Goal: Task Accomplishment & Management: Manage account settings

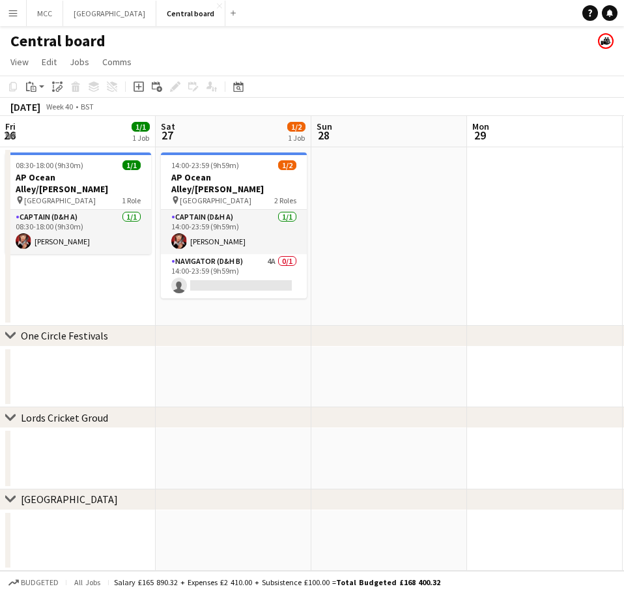
click at [10, 12] on app-icon "Menu" at bounding box center [13, 13] width 10 height 10
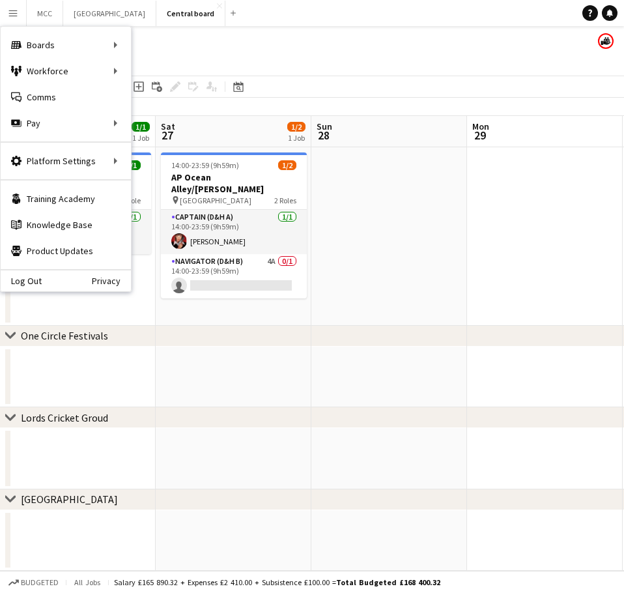
scroll to position [0, 472]
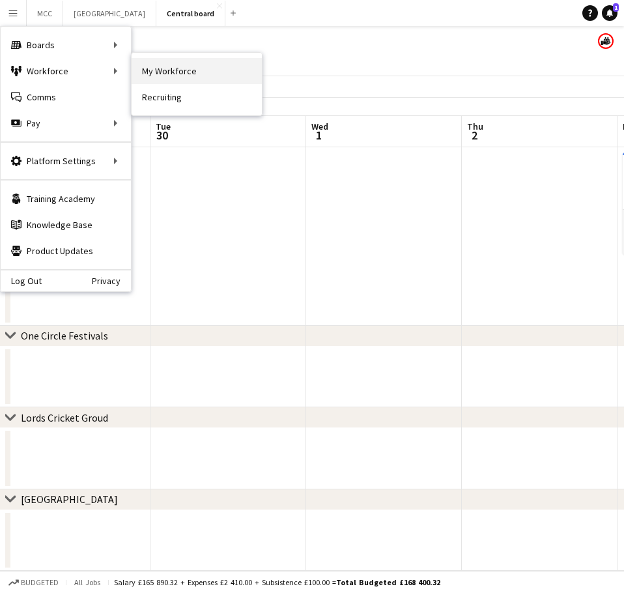
click at [158, 74] on link "My Workforce" at bounding box center [197, 71] width 130 height 26
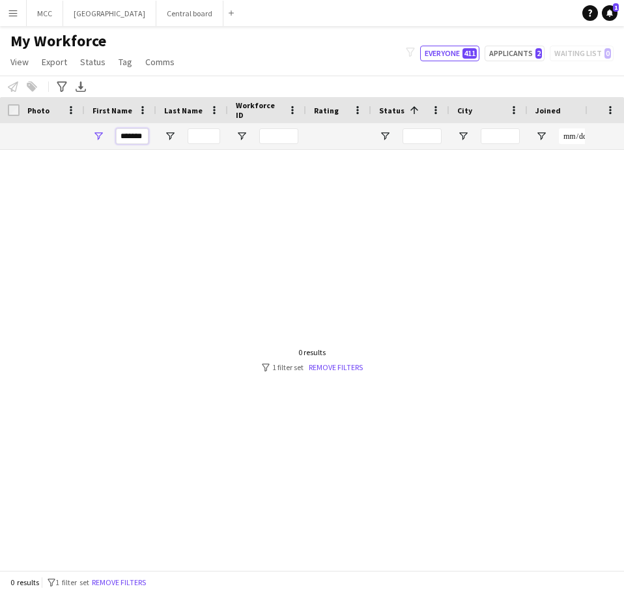
click at [139, 137] on input "*******" at bounding box center [132, 136] width 33 height 16
drag, startPoint x: 139, startPoint y: 137, endPoint x: 131, endPoint y: 137, distance: 8.5
click at [139, 137] on input "*******" at bounding box center [132, 136] width 33 height 16
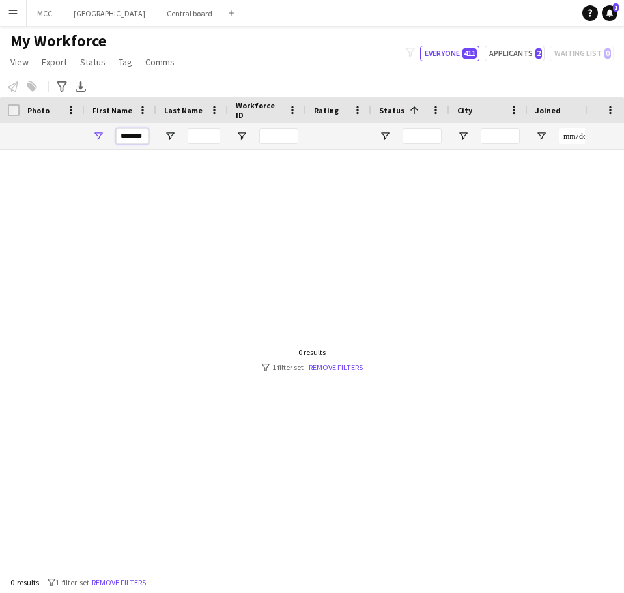
click at [131, 137] on input "*******" at bounding box center [132, 136] width 33 height 16
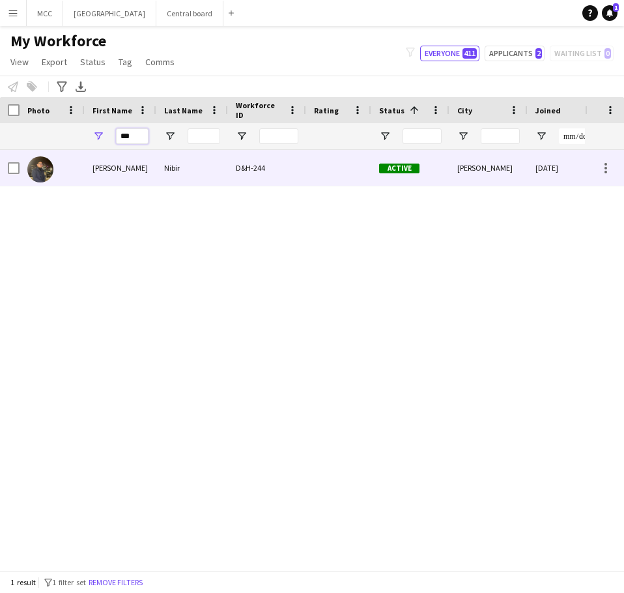
type input "***"
click at [155, 166] on div "[PERSON_NAME]" at bounding box center [121, 168] width 72 height 36
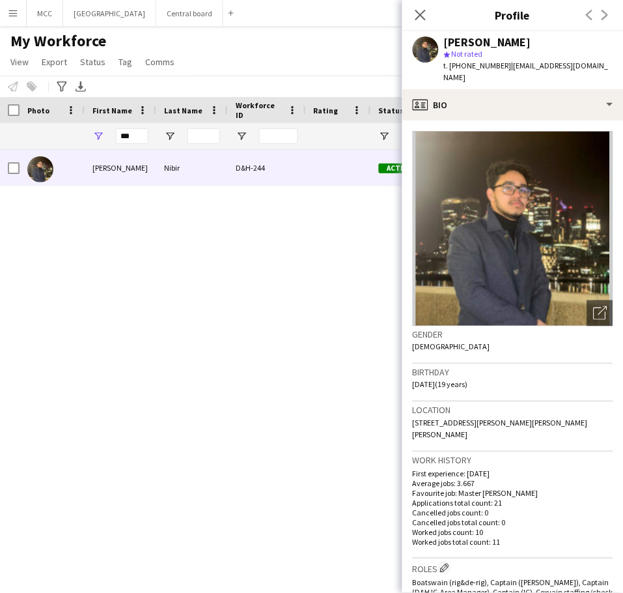
scroll to position [399, 0]
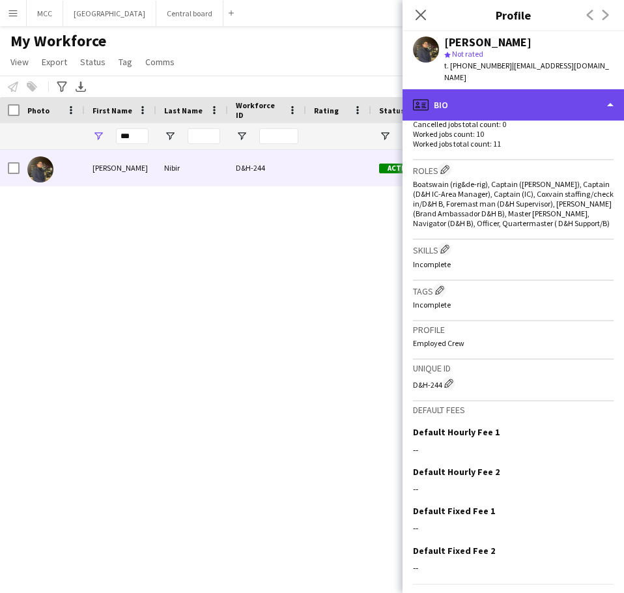
click at [610, 99] on div "profile Bio" at bounding box center [514, 104] width 222 height 31
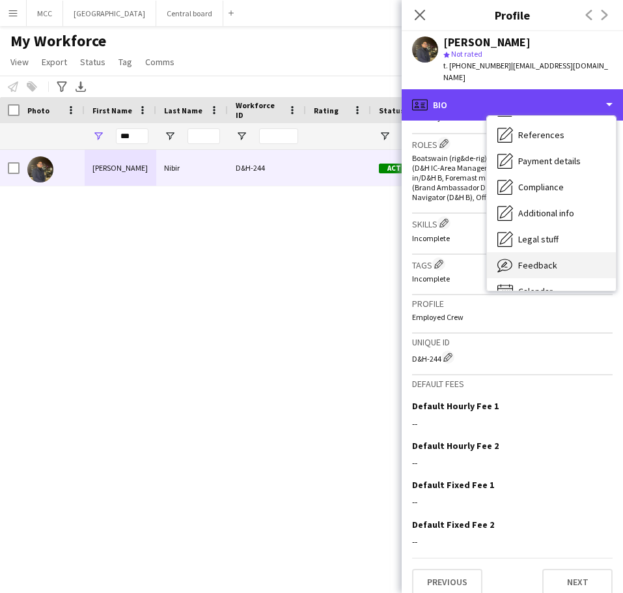
scroll to position [149, 0]
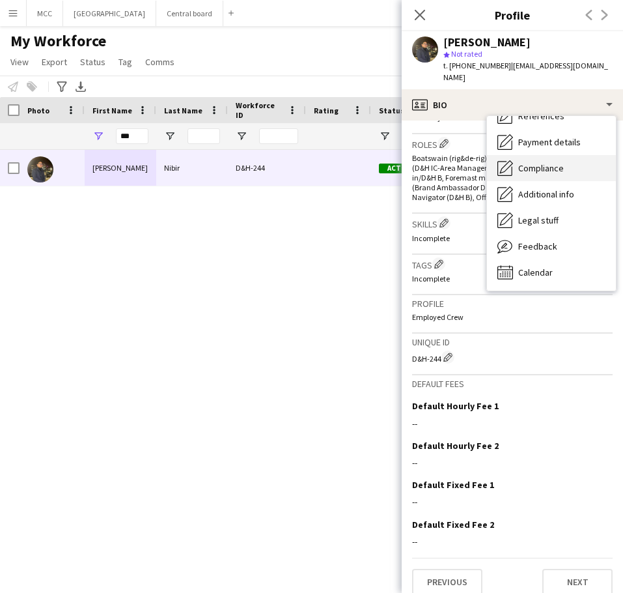
click at [560, 162] on span "Compliance" at bounding box center [542, 168] width 46 height 12
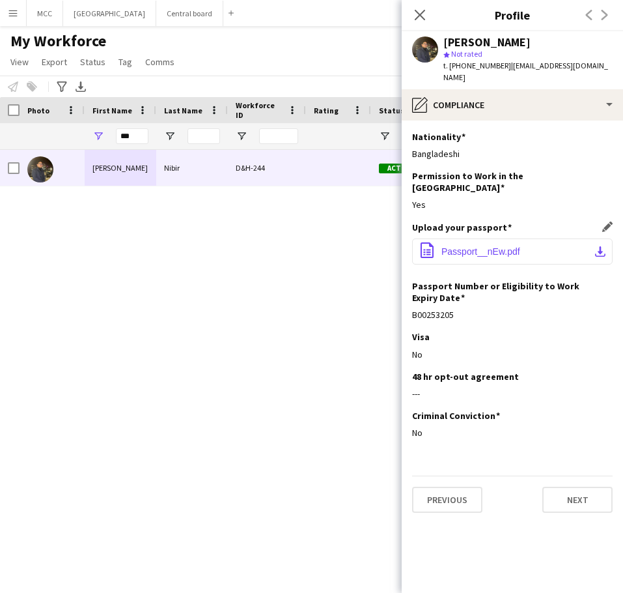
click at [501, 246] on span "Passport__nEw.pdf" at bounding box center [481, 251] width 79 height 10
click at [205, 257] on div "[PERSON_NAME] 23 days 10 Active [GEOGRAPHIC_DATA] [DATE] D&H-244 [GEOGRAPHIC_DA…" at bounding box center [292, 355] width 584 height 410
click at [21, 12] on button "Menu" at bounding box center [13, 13] width 26 height 26
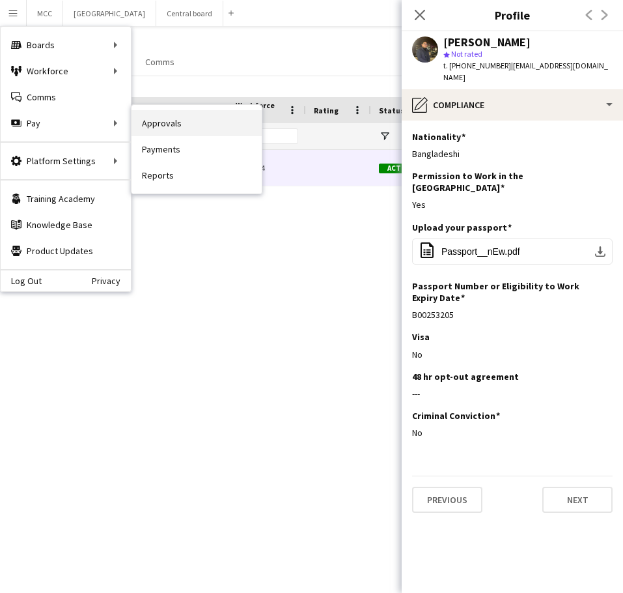
click at [177, 119] on link "Approvals" at bounding box center [197, 123] width 130 height 26
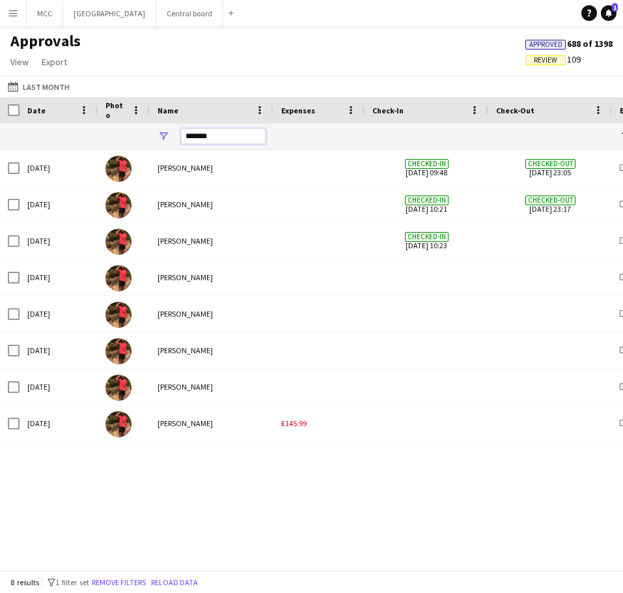
drag, startPoint x: 234, startPoint y: 129, endPoint x: 167, endPoint y: 140, distance: 67.4
click at [167, 140] on div "*******" at bounding box center [212, 136] width 124 height 26
type input "*"
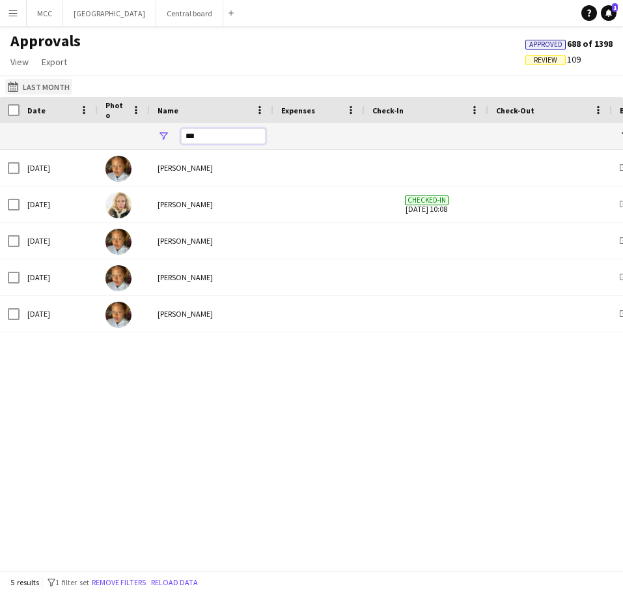
type input "***"
click at [39, 84] on button "Last Month Last Month" at bounding box center [38, 87] width 67 height 16
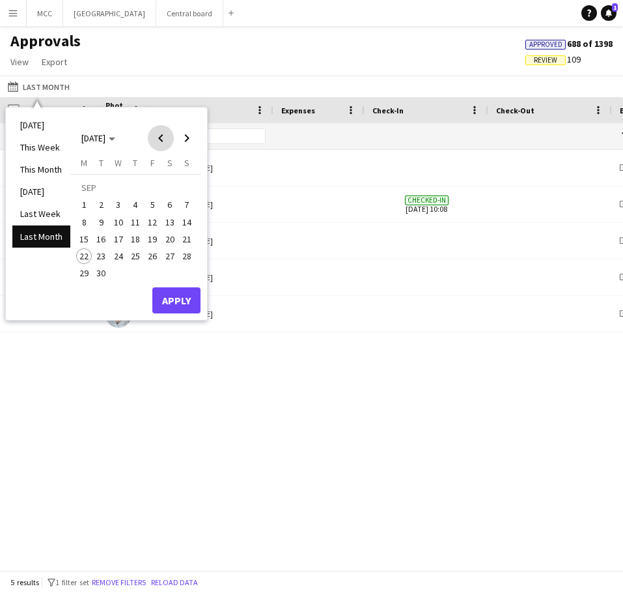
click at [158, 137] on span "Previous month" at bounding box center [161, 138] width 26 height 26
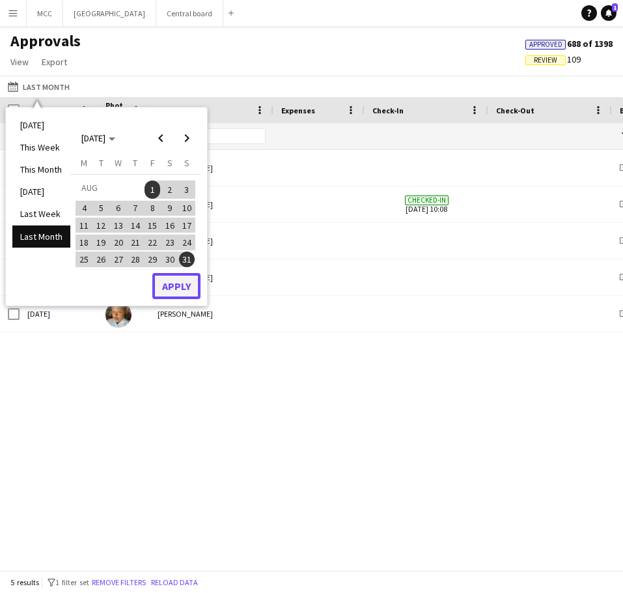
click at [181, 287] on button "Apply" at bounding box center [176, 286] width 48 height 26
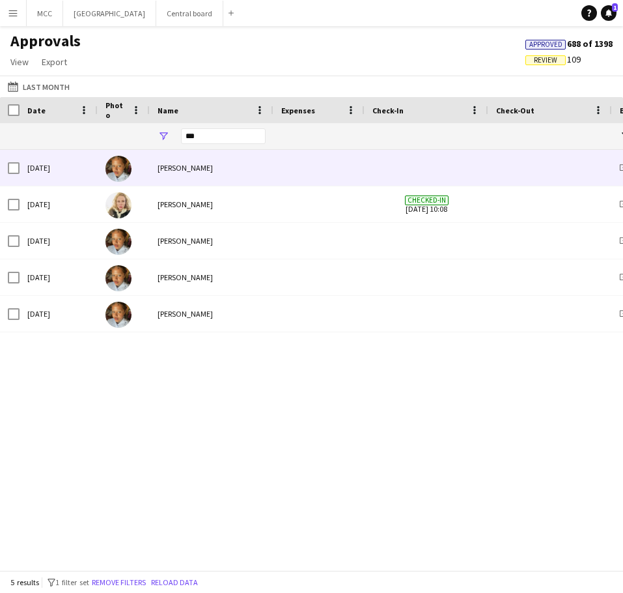
click at [5, 171] on div at bounding box center [10, 168] width 20 height 36
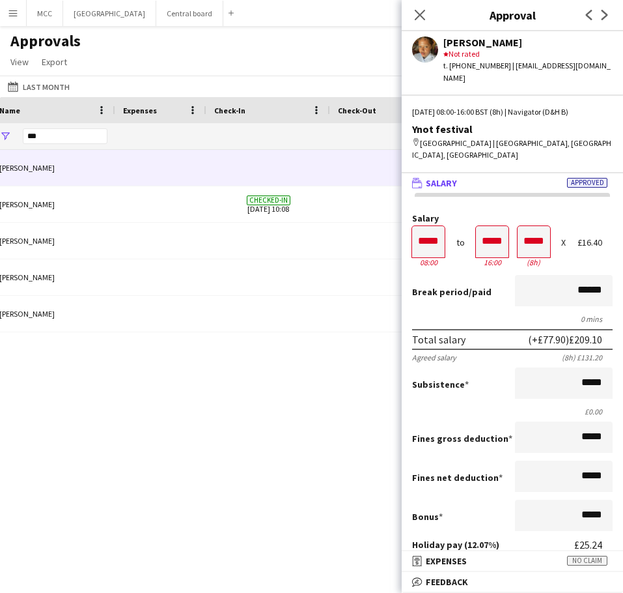
scroll to position [0, 191]
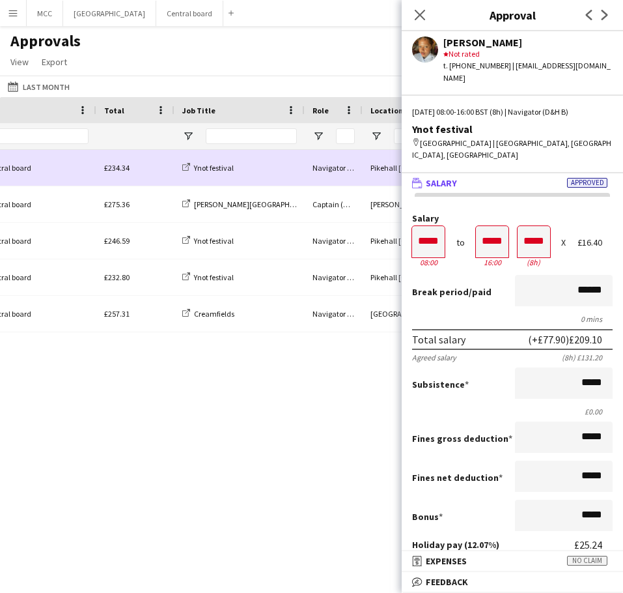
click at [177, 175] on div "Ynot festival" at bounding box center [240, 168] width 130 height 36
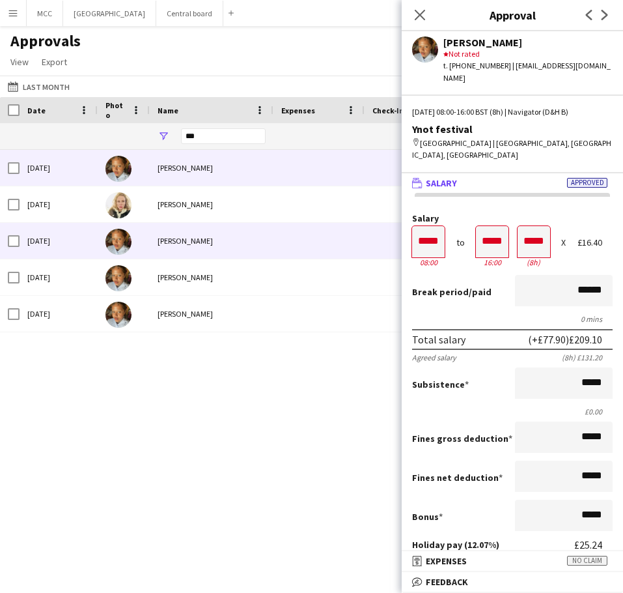
click at [109, 252] on div at bounding box center [124, 241] width 52 height 36
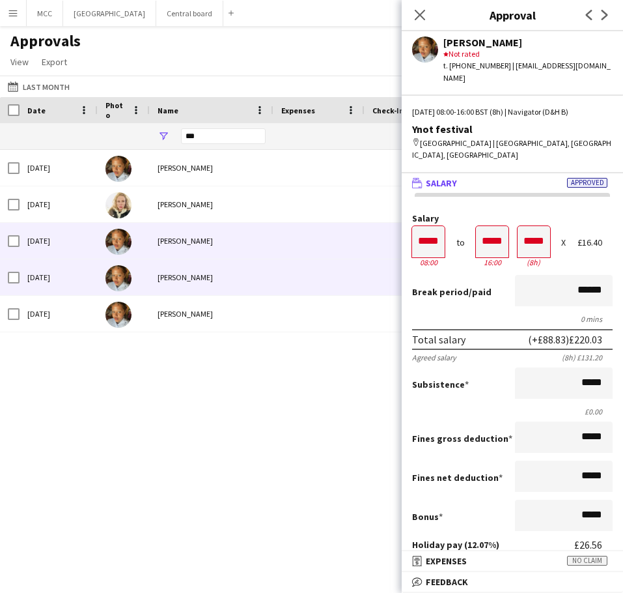
click at [96, 274] on div "[DATE]" at bounding box center [59, 277] width 78 height 36
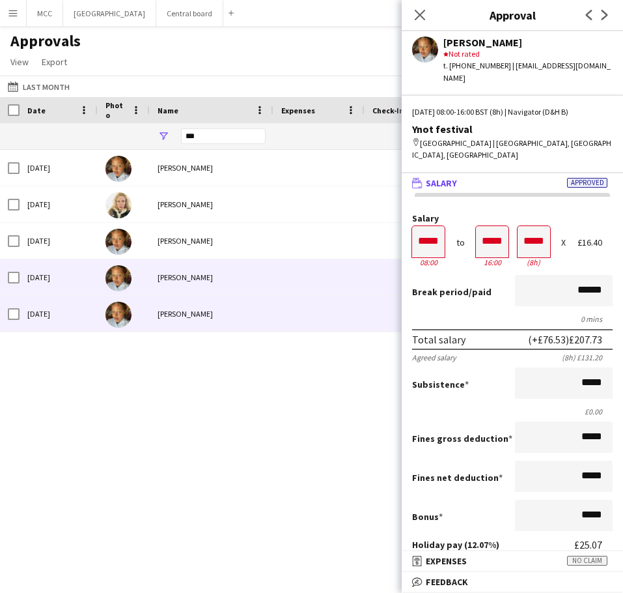
click at [250, 322] on div "[PERSON_NAME]" at bounding box center [212, 314] width 124 height 36
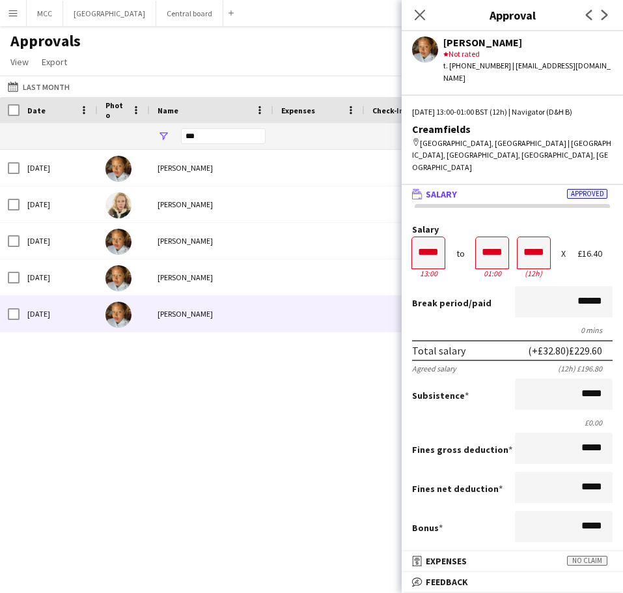
scroll to position [0, 0]
click at [37, 89] on button "Last Month Last Month" at bounding box center [38, 87] width 67 height 16
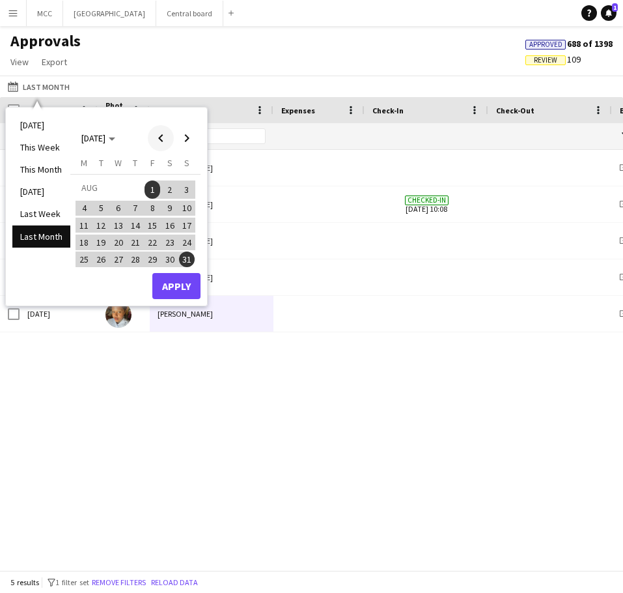
click at [153, 136] on span "Previous month" at bounding box center [161, 138] width 26 height 26
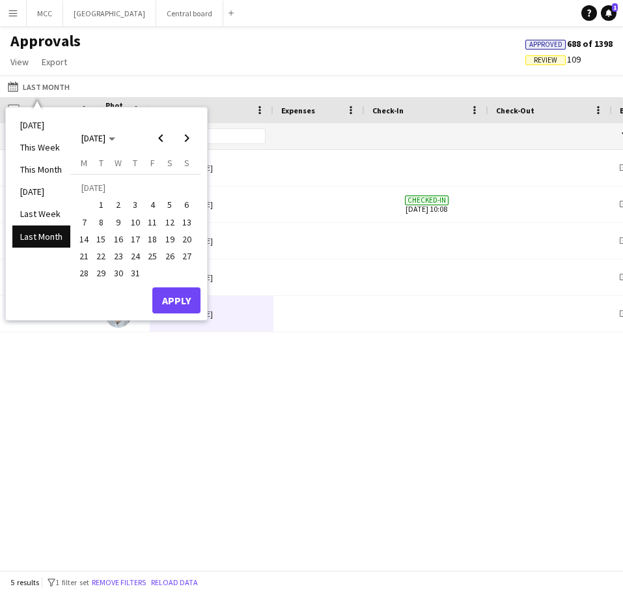
click at [99, 203] on span "1" at bounding box center [102, 205] width 16 height 16
click at [136, 270] on span "31" at bounding box center [136, 274] width 16 height 16
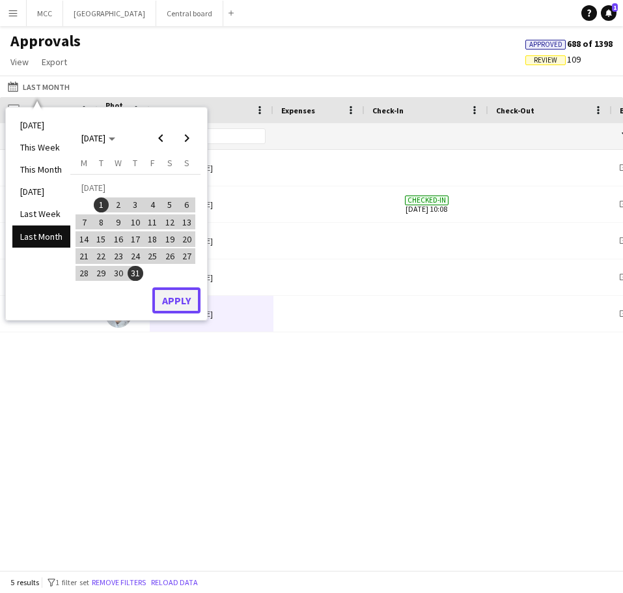
click at [184, 300] on button "Apply" at bounding box center [176, 300] width 48 height 26
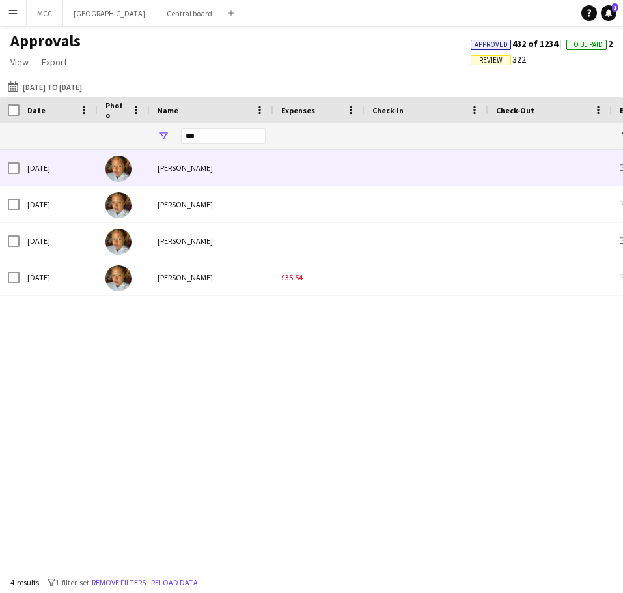
click at [66, 173] on div "[DATE]" at bounding box center [59, 168] width 78 height 36
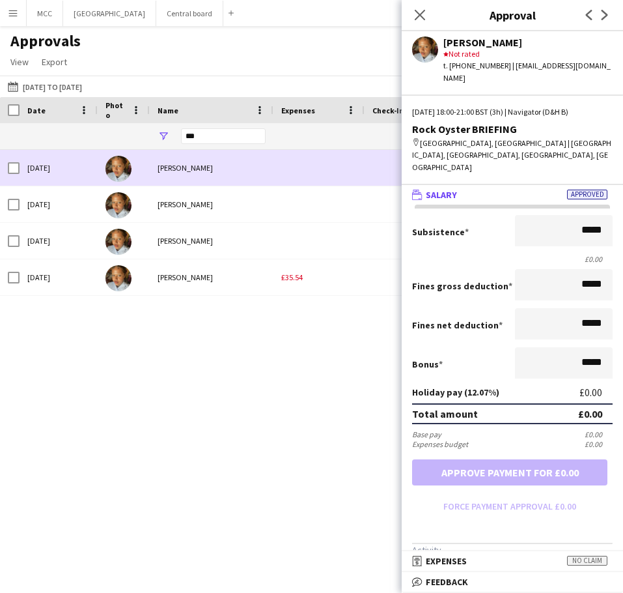
click at [271, 166] on div "[PERSON_NAME]" at bounding box center [212, 168] width 124 height 36
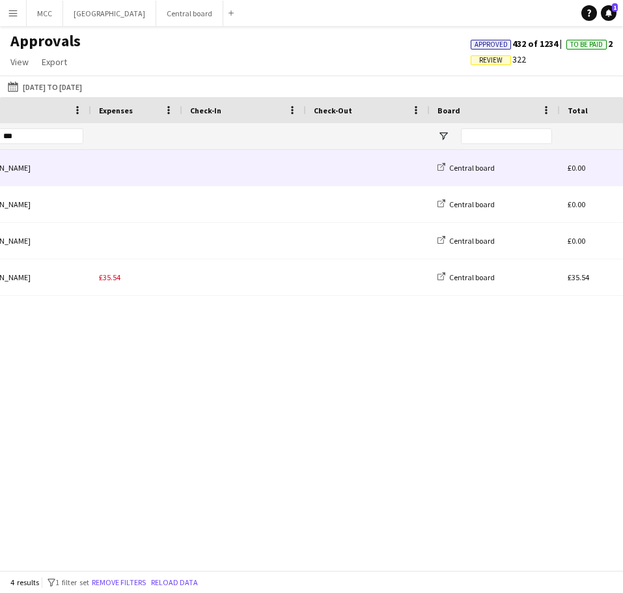
scroll to position [0, 205]
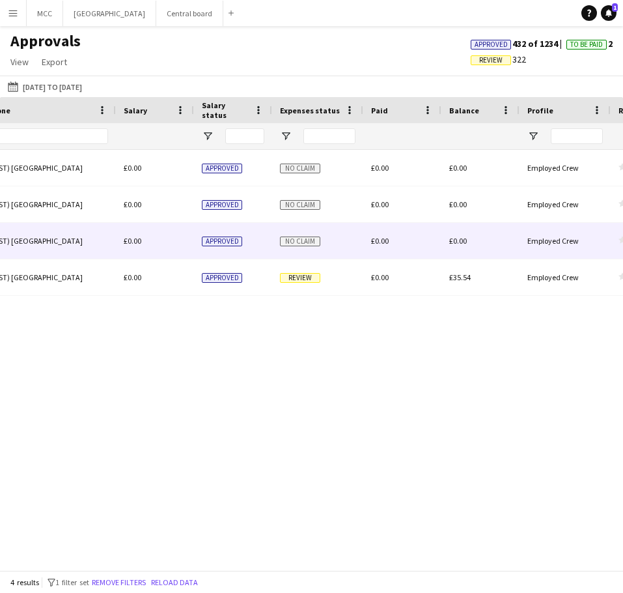
scroll to position [0, 1307]
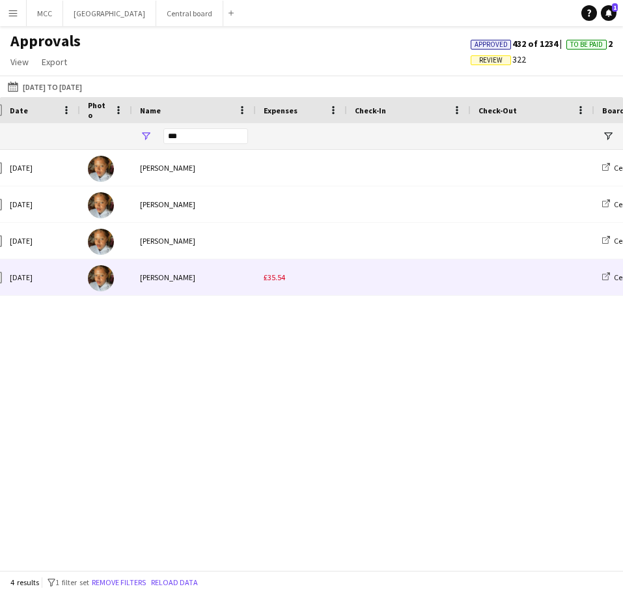
click at [274, 284] on div "£35.54" at bounding box center [301, 277] width 91 height 36
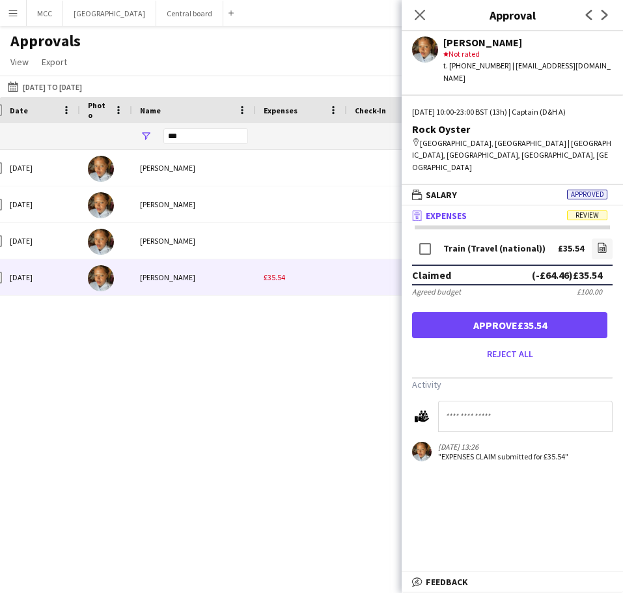
click at [513, 210] on mat-panel-title "receipt Expenses Review" at bounding box center [510, 216] width 216 height 12
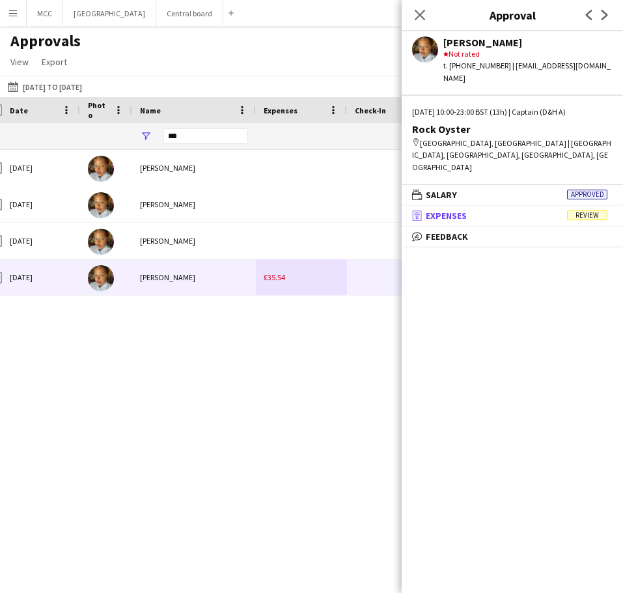
click at [513, 210] on mat-panel-title "receipt Expenses Review" at bounding box center [510, 216] width 216 height 12
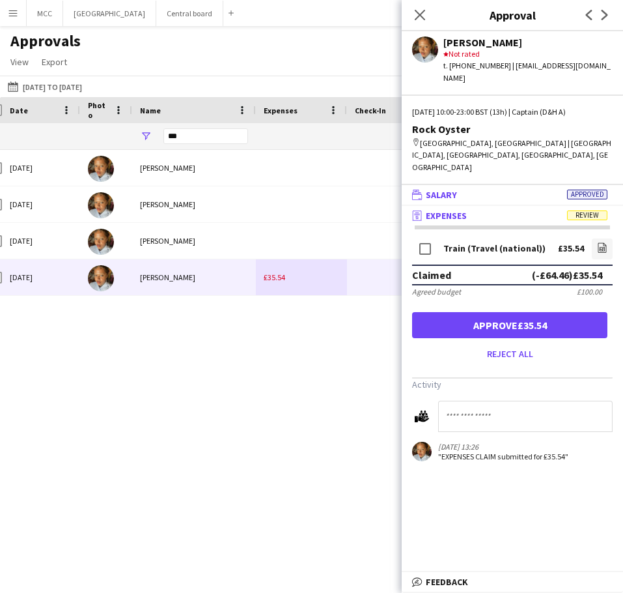
click at [498, 189] on mat-panel-title "wallet Salary Approved" at bounding box center [510, 195] width 216 height 12
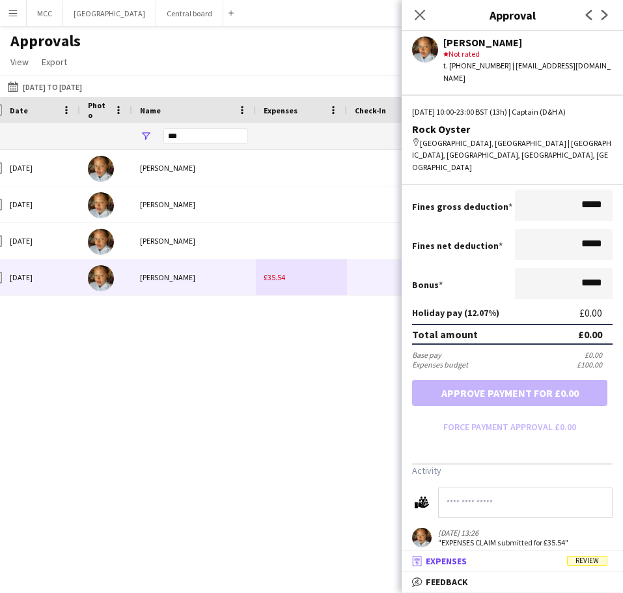
click at [532, 556] on mat-panel-title "receipt Expenses Review" at bounding box center [510, 561] width 216 height 12
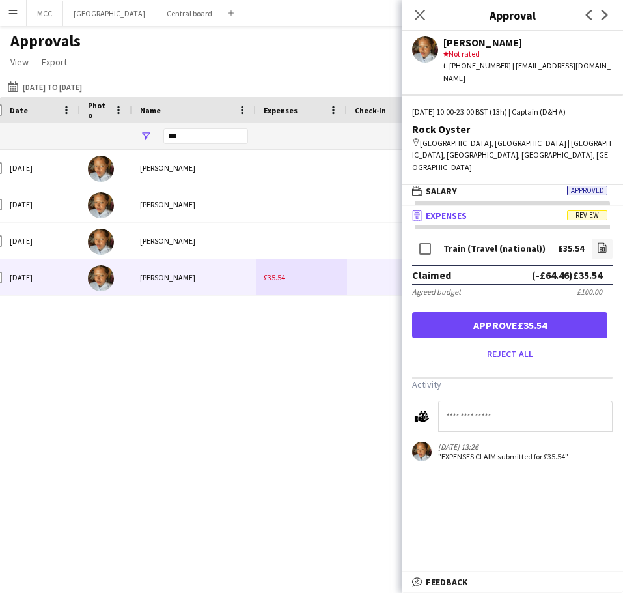
click at [558, 244] on div "£35.54" at bounding box center [571, 249] width 26 height 10
click at [598, 238] on link "file-image" at bounding box center [602, 248] width 21 height 21
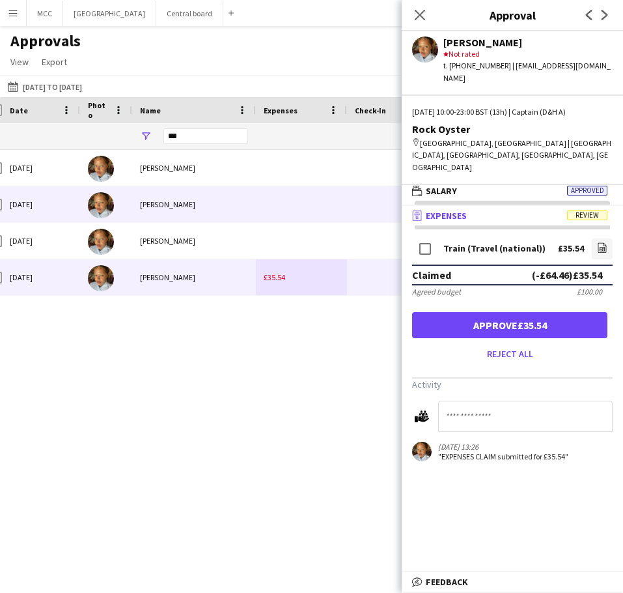
scroll to position [0, 0]
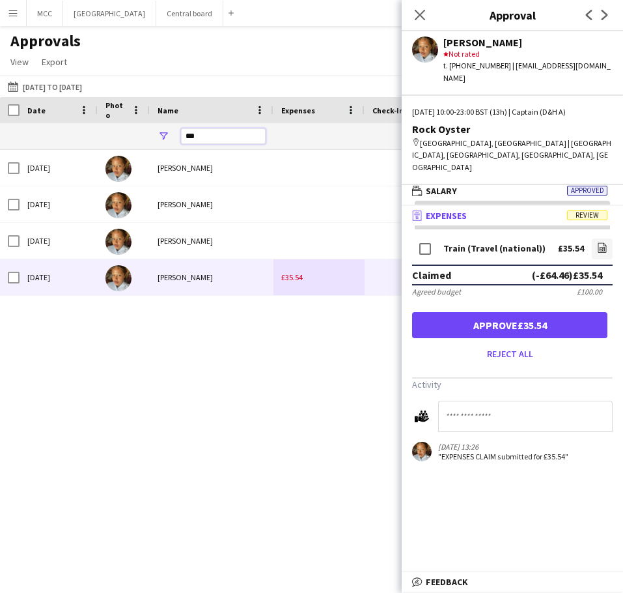
drag, startPoint x: 213, startPoint y: 140, endPoint x: 133, endPoint y: 145, distance: 80.3
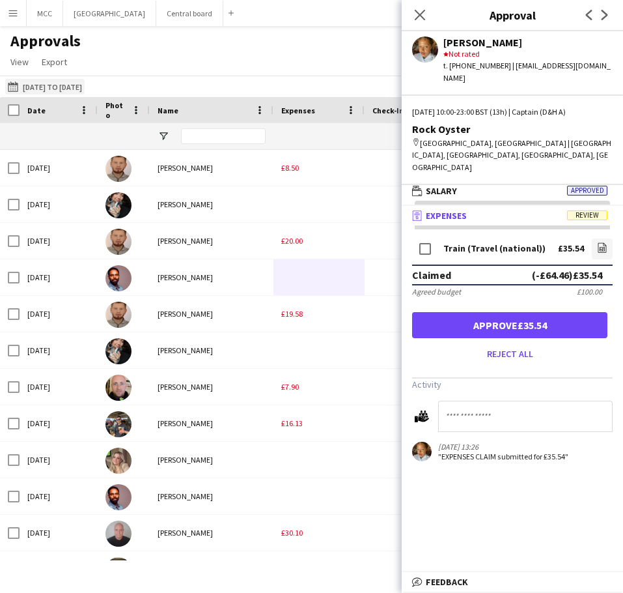
click at [33, 89] on button "Last Month [DATE] to [DATE]" at bounding box center [44, 87] width 79 height 16
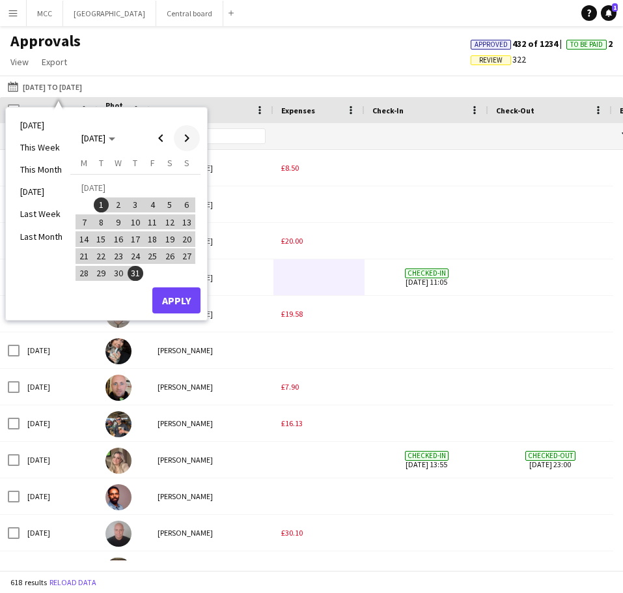
click at [180, 138] on span "Next month" at bounding box center [187, 138] width 26 height 26
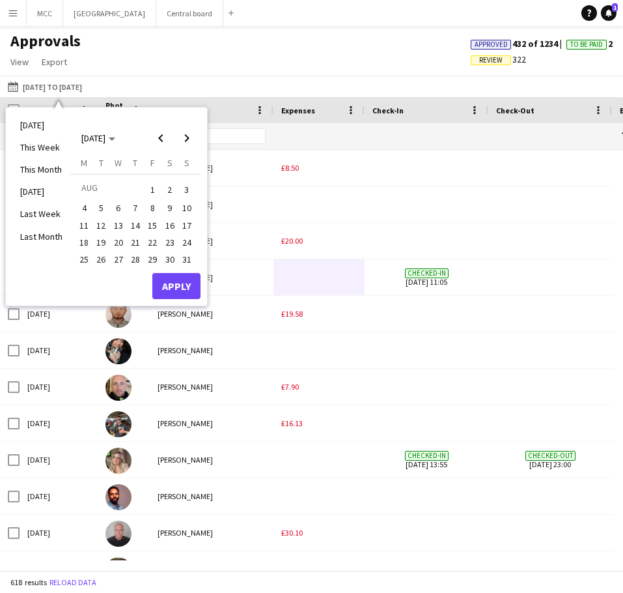
click at [156, 186] on span "1" at bounding box center [153, 189] width 16 height 18
click at [184, 258] on span "31" at bounding box center [187, 259] width 16 height 16
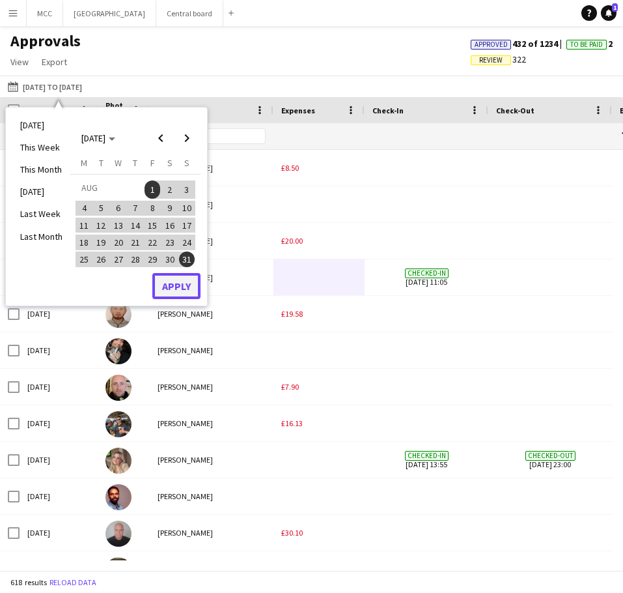
click at [190, 287] on button "Apply" at bounding box center [176, 286] width 48 height 26
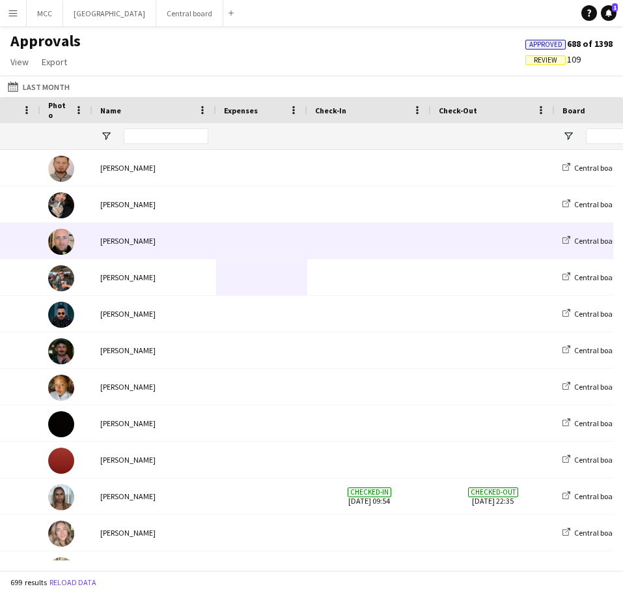
scroll to position [0, 57]
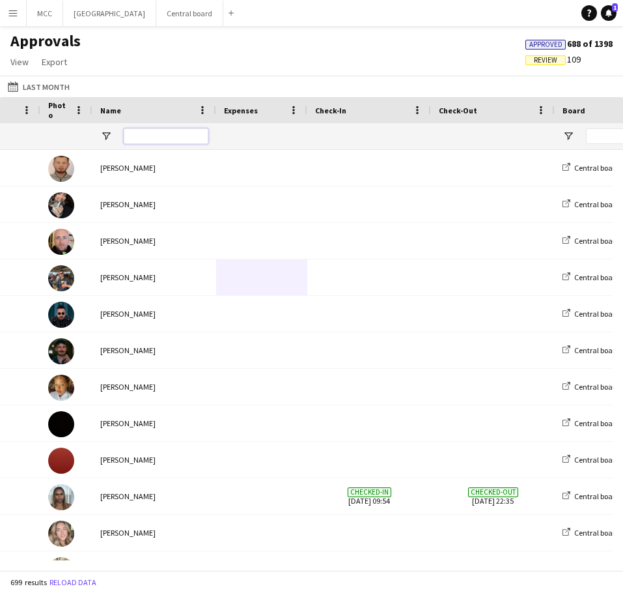
click at [153, 132] on input "Name Filter Input" at bounding box center [166, 136] width 85 height 16
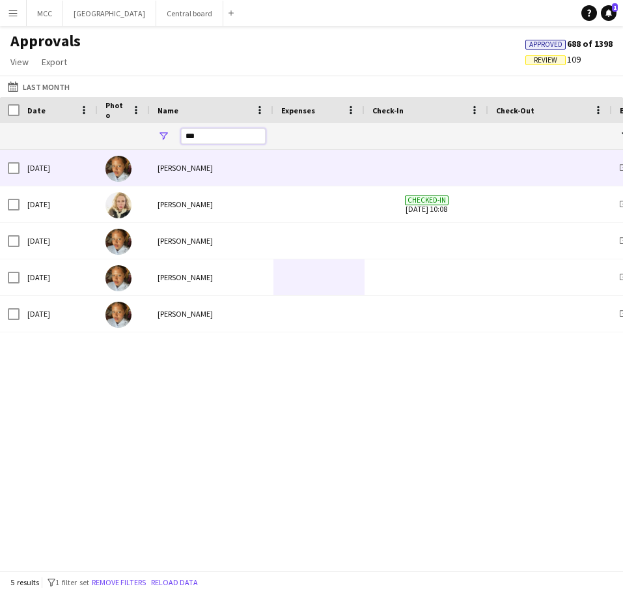
type input "***"
click at [178, 159] on div "[PERSON_NAME]" at bounding box center [212, 168] width 124 height 36
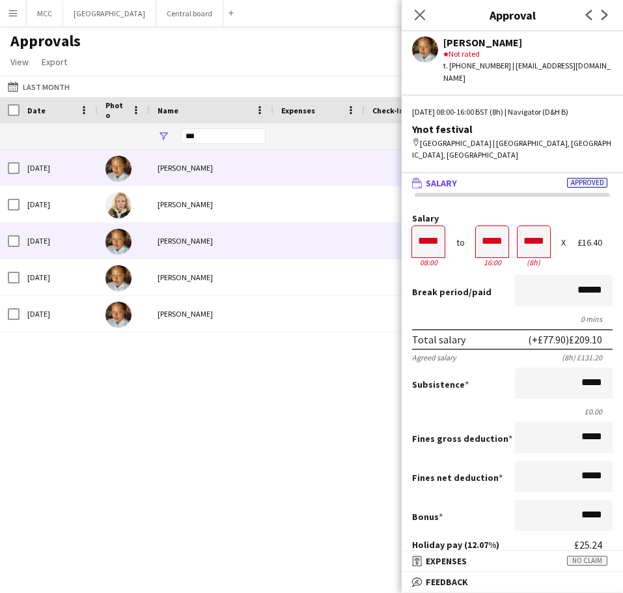
click at [186, 242] on div "[PERSON_NAME]" at bounding box center [212, 241] width 124 height 36
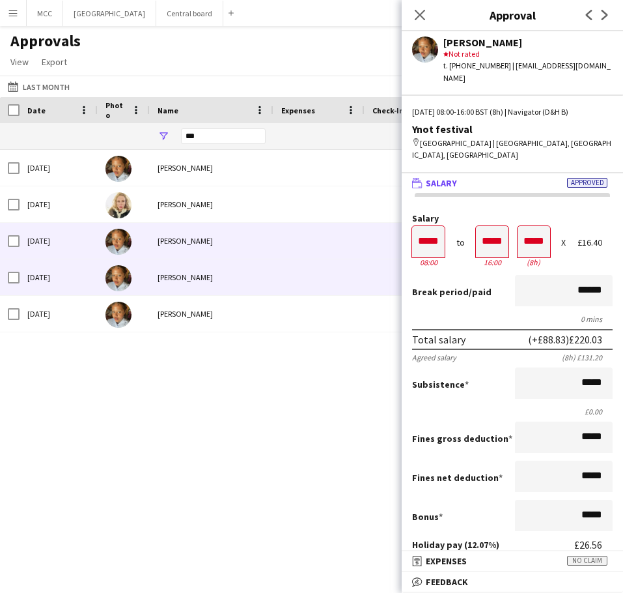
click at [188, 284] on div "[PERSON_NAME]" at bounding box center [212, 277] width 124 height 36
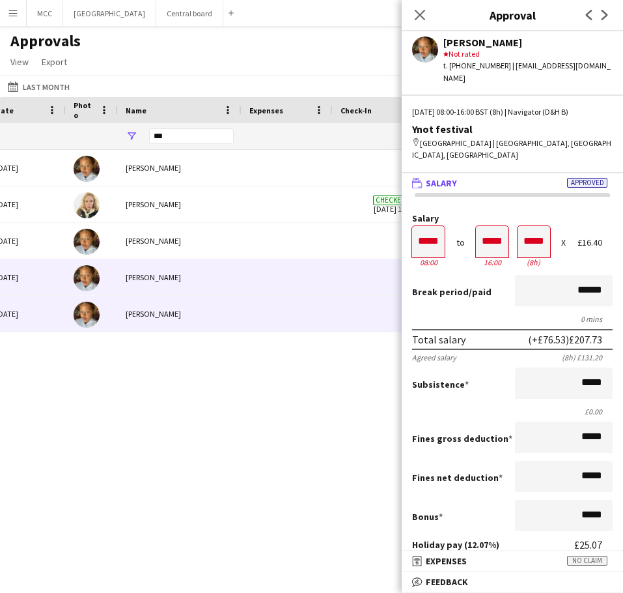
click at [173, 319] on div "[PERSON_NAME]" at bounding box center [180, 314] width 124 height 36
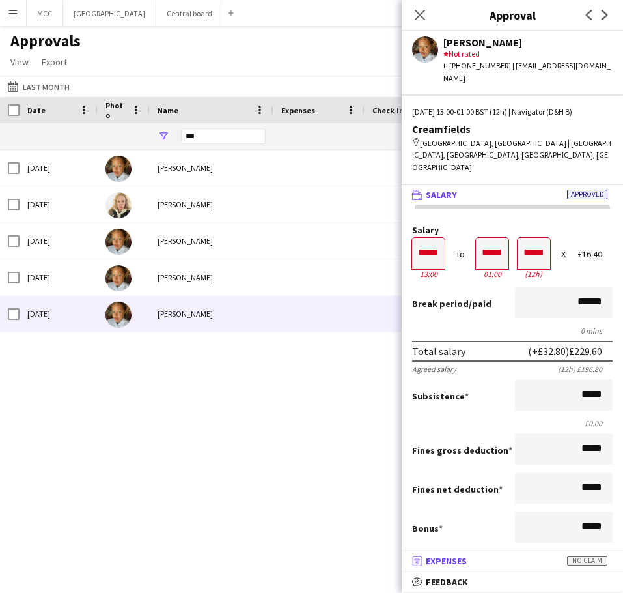
click at [478, 567] on mat-expansion-panel-header "receipt Expenses No claim" at bounding box center [513, 561] width 222 height 20
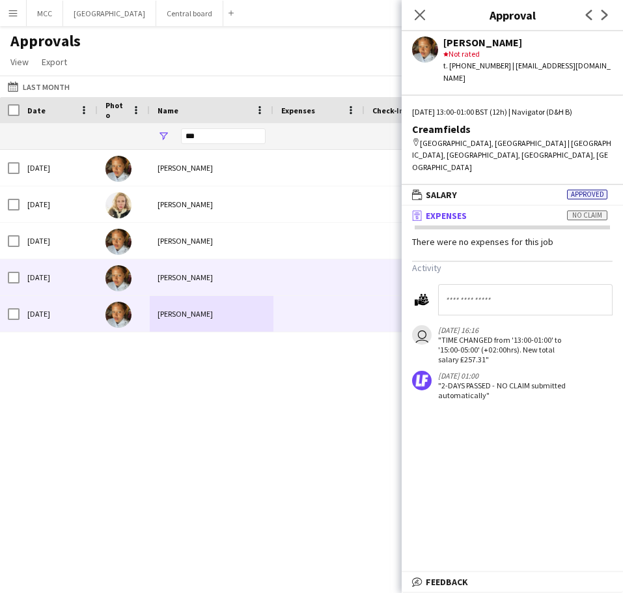
click at [190, 279] on div "[PERSON_NAME]" at bounding box center [212, 277] width 124 height 36
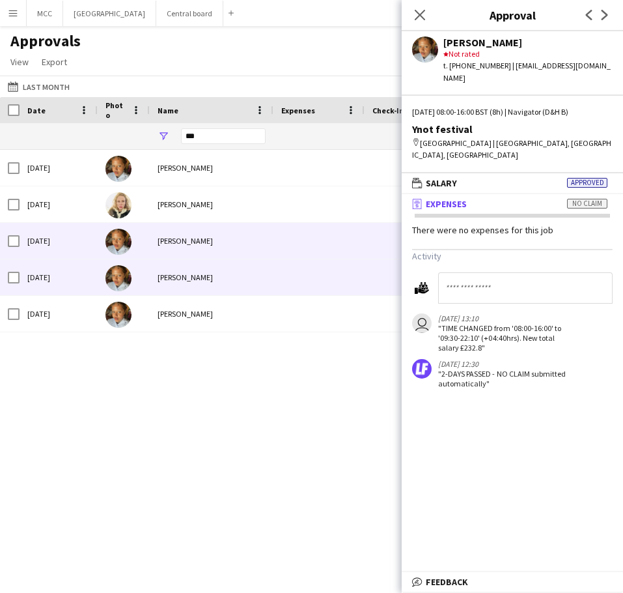
click at [201, 223] on div "[PERSON_NAME]" at bounding box center [212, 241] width 124 height 36
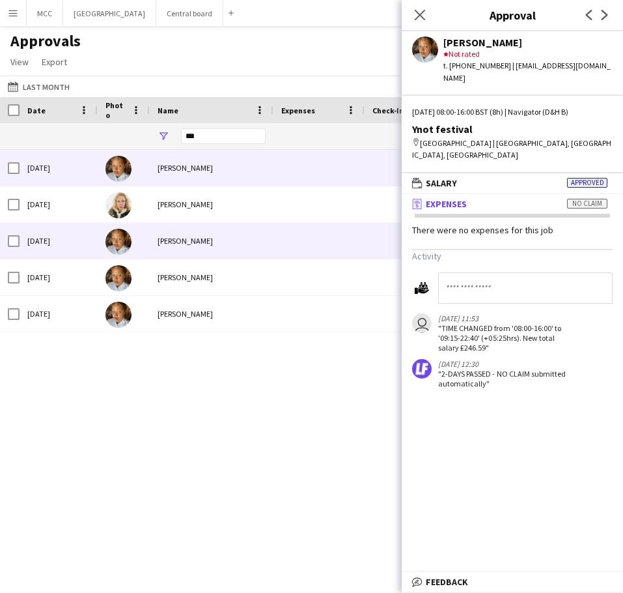
click at [208, 166] on div "[PERSON_NAME]" at bounding box center [212, 168] width 124 height 36
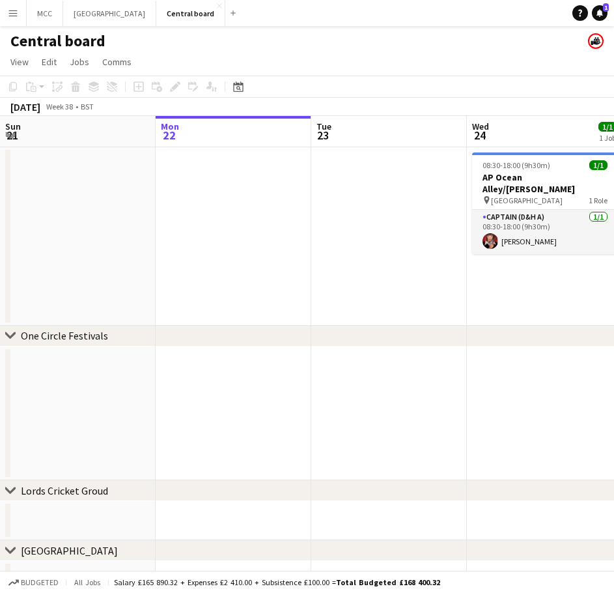
click at [20, 18] on button "Menu" at bounding box center [13, 13] width 26 height 26
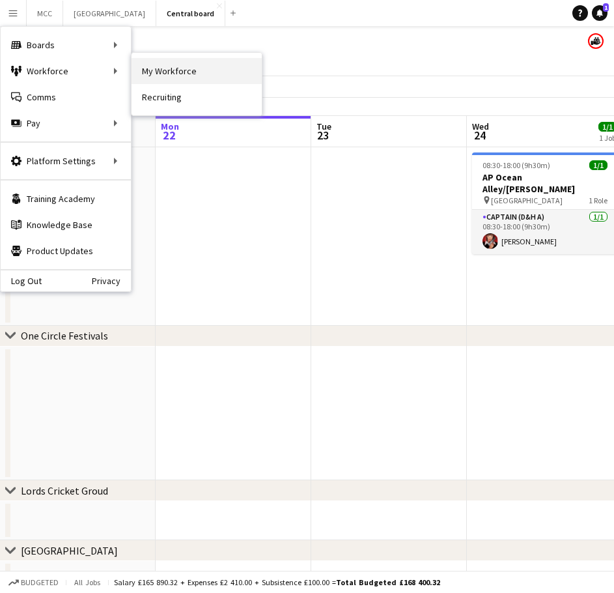
click at [186, 70] on link "My Workforce" at bounding box center [197, 71] width 130 height 26
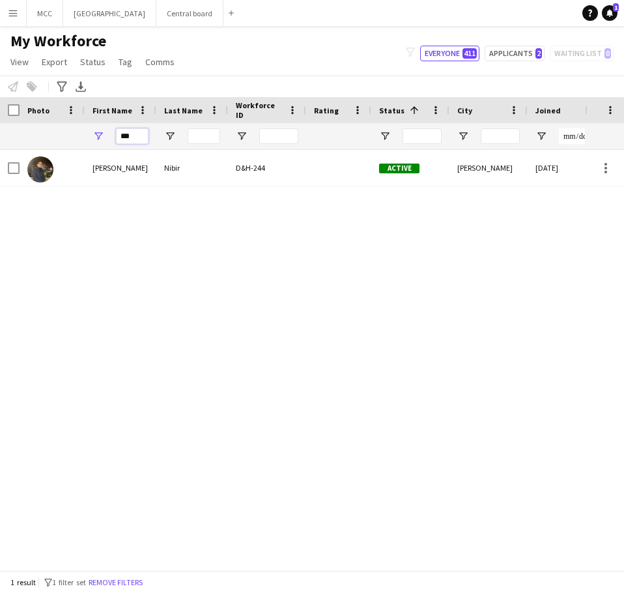
drag, startPoint x: 144, startPoint y: 136, endPoint x: 100, endPoint y: 141, distance: 44.6
click at [100, 141] on div "***" at bounding box center [121, 136] width 72 height 26
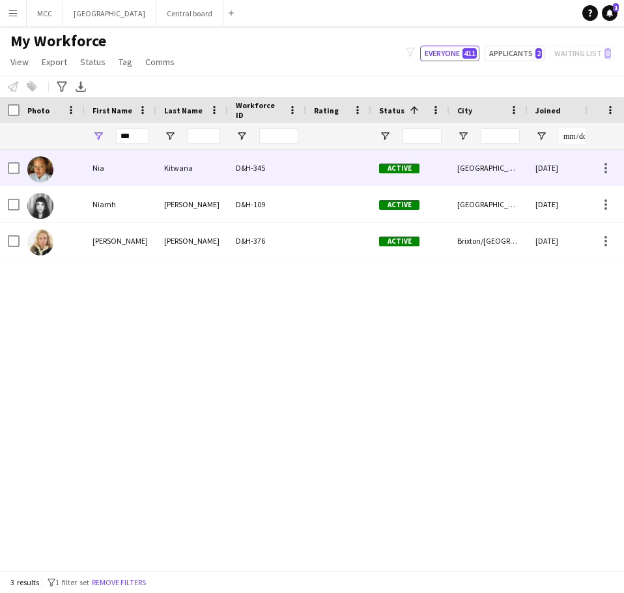
click at [175, 167] on div "Kitwana" at bounding box center [192, 168] width 72 height 36
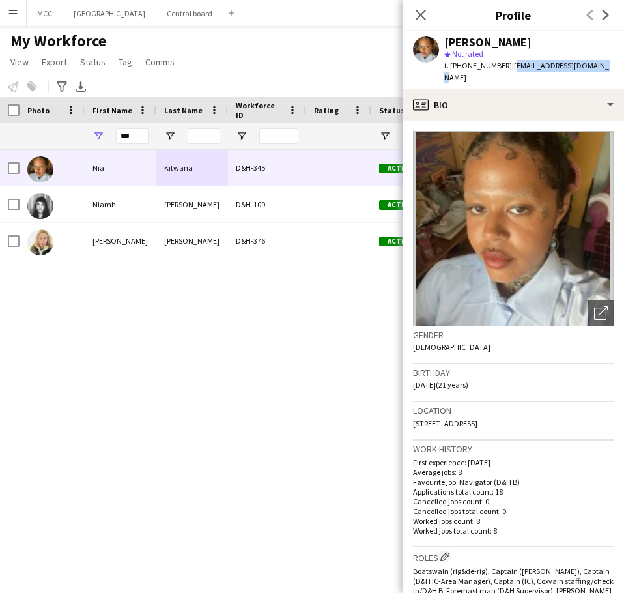
drag, startPoint x: 603, startPoint y: 65, endPoint x: 511, endPoint y: 72, distance: 92.1
click at [511, 72] on div "Nia Kitwana star Not rated t. +4407391760005 | niyemikitwana@gmail.com" at bounding box center [514, 60] width 222 height 58
copy span "niyemikitwana@gmail.com"
click at [420, 16] on icon at bounding box center [420, 14] width 12 height 12
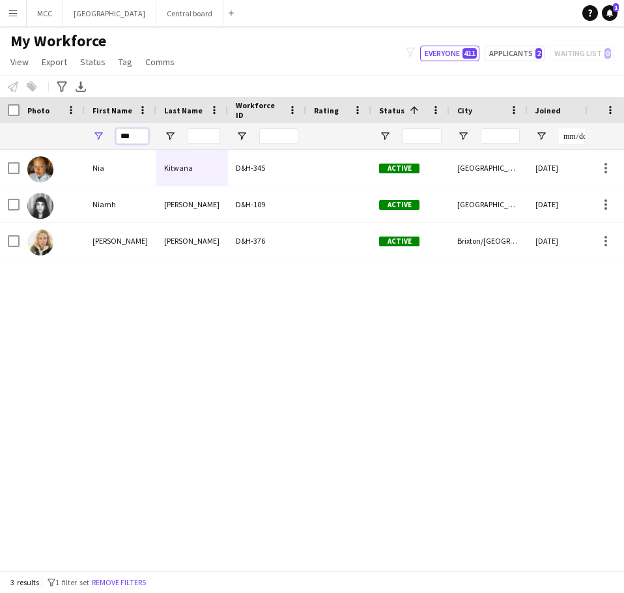
drag, startPoint x: 137, startPoint y: 135, endPoint x: 115, endPoint y: 136, distance: 22.8
click at [115, 136] on div "***" at bounding box center [121, 136] width 72 height 26
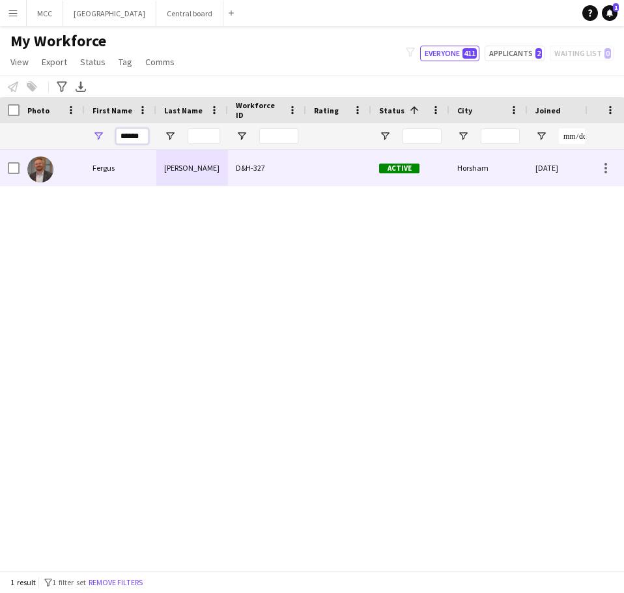
type input "******"
click at [181, 164] on div "Robinson" at bounding box center [192, 168] width 72 height 36
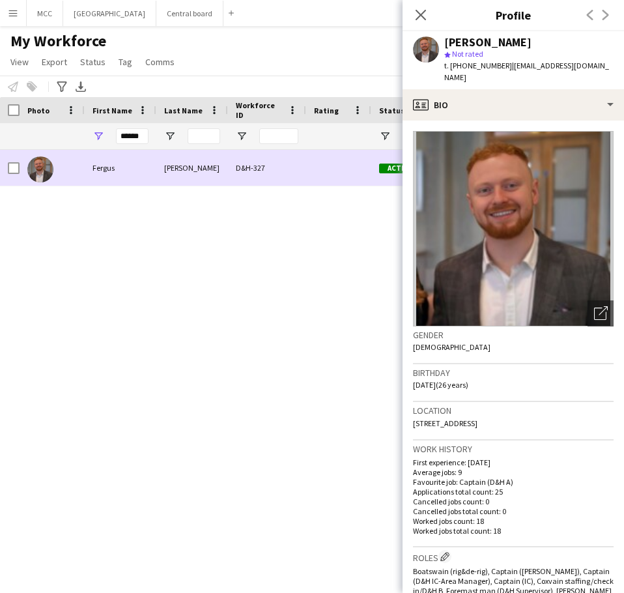
click at [313, 161] on div at bounding box center [338, 168] width 65 height 36
